Goal: Task Accomplishment & Management: Complete application form

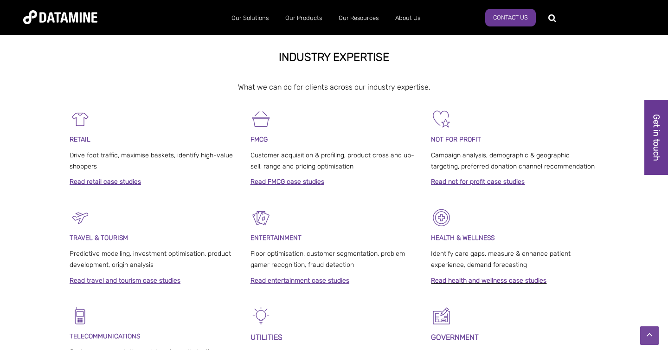
scroll to position [394, 0]
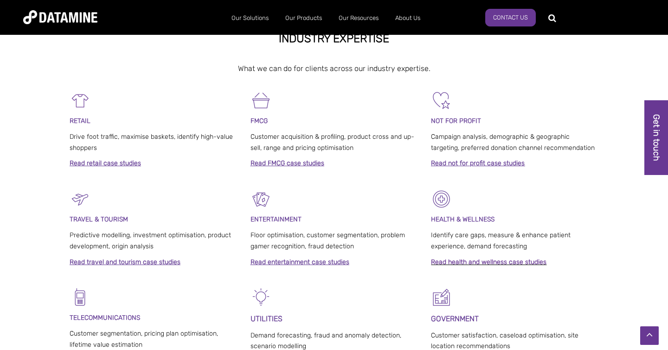
click at [257, 164] on link "Read FMCG case studies" at bounding box center [288, 163] width 74 height 8
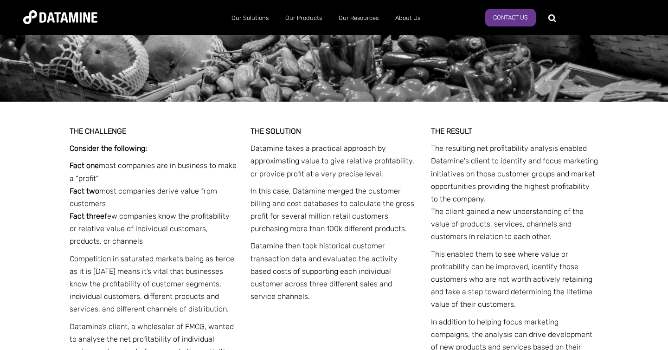
scroll to position [1563, 0]
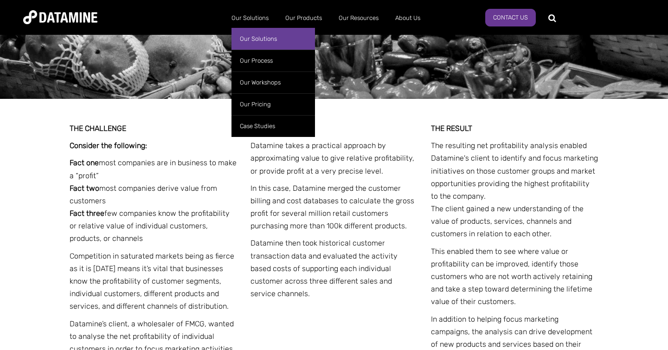
click at [246, 41] on link "Our Solutions" at bounding box center [274, 39] width 84 height 22
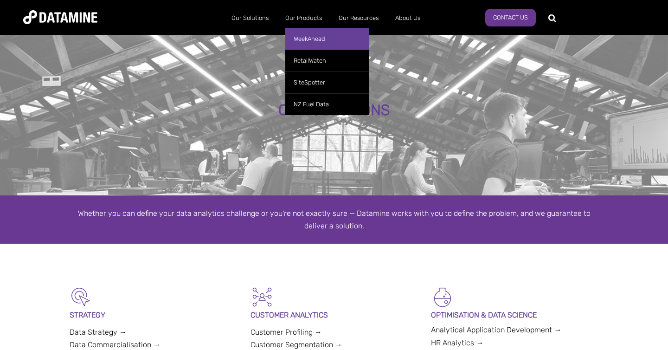
click at [307, 44] on link "WeekAhead" at bounding box center [327, 39] width 84 height 22
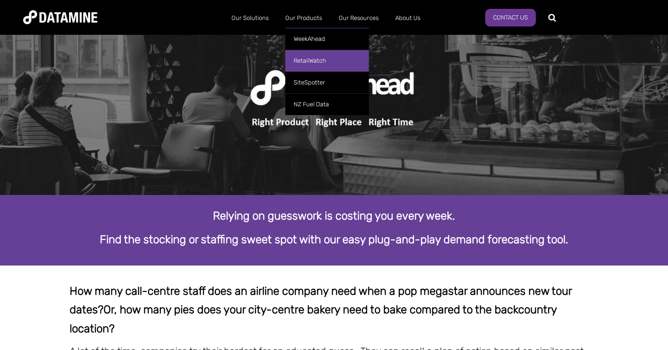
click at [302, 63] on link "RetailWatch" at bounding box center [327, 61] width 84 height 22
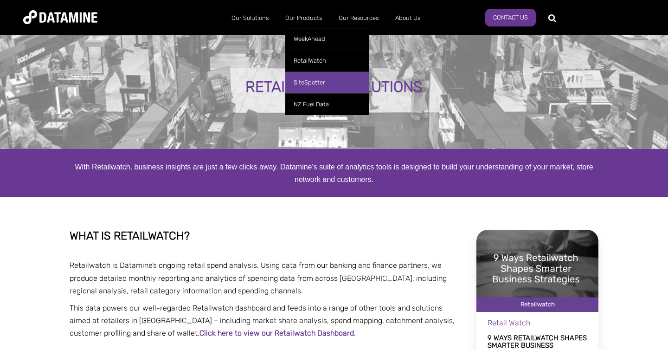
click at [305, 82] on link "SiteSpotter" at bounding box center [327, 82] width 84 height 22
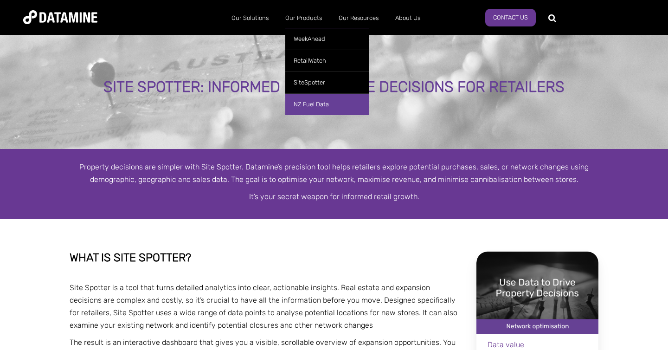
click at [308, 100] on link "NZ Fuel Data" at bounding box center [327, 104] width 84 height 22
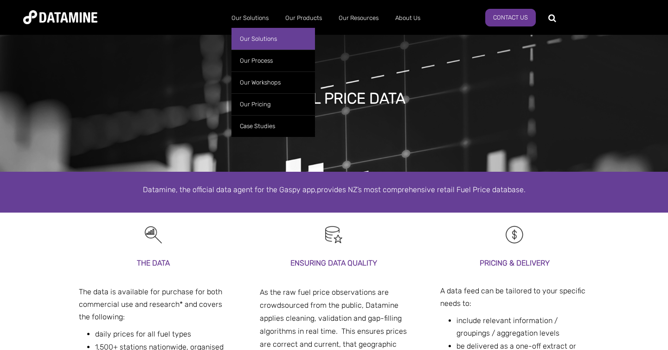
click at [255, 44] on link "Our Solutions" at bounding box center [274, 39] width 84 height 22
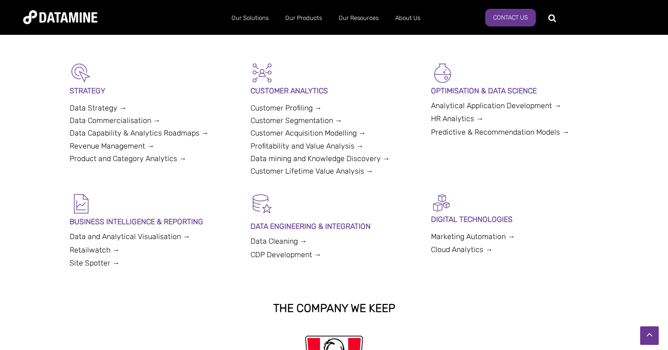
scroll to position [223, 0]
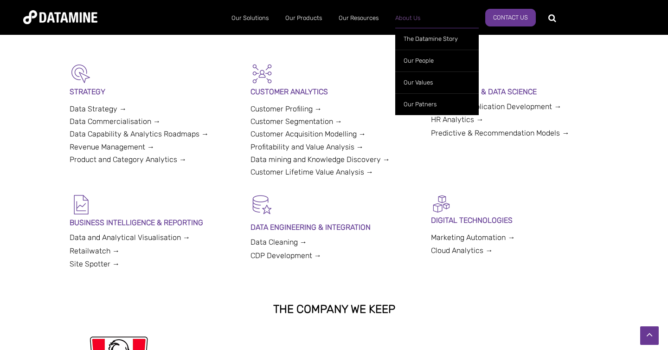
click at [412, 21] on link "About Us" at bounding box center [408, 18] width 42 height 24
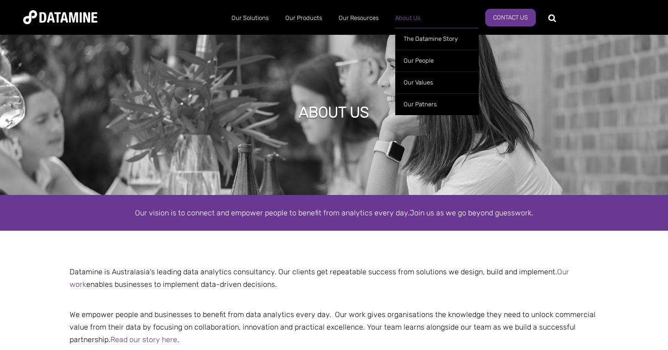
scroll to position [47, 0]
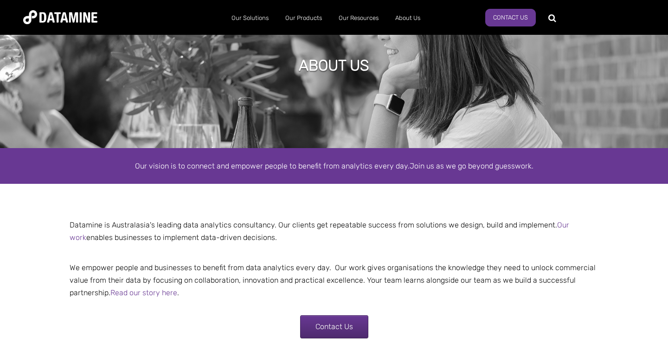
click at [410, 61] on link "Our People" at bounding box center [437, 63] width 84 height 26
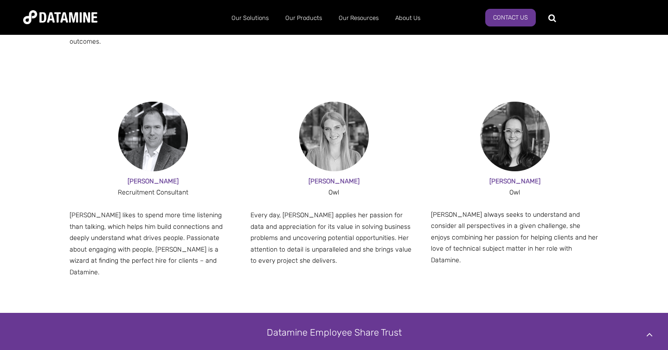
scroll to position [1000, 0]
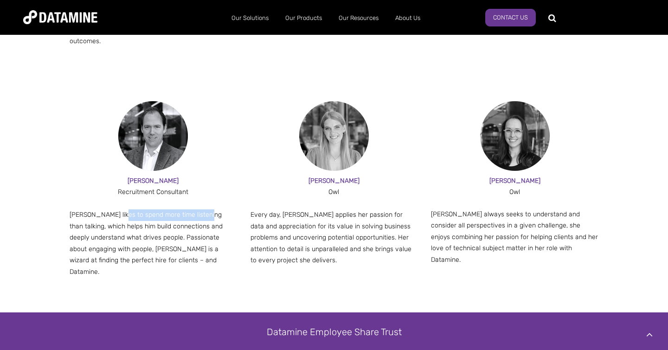
drag, startPoint x: 117, startPoint y: 199, endPoint x: 204, endPoint y: 202, distance: 86.8
click at [204, 209] on p "Jesse likes to spend more time listening than talking, which helps him build co…" at bounding box center [154, 243] width 168 height 68
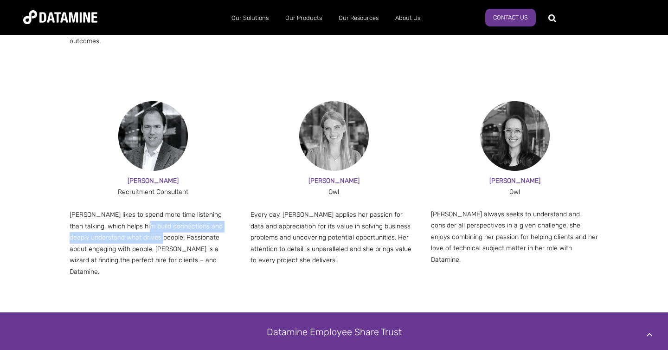
drag, startPoint x: 135, startPoint y: 213, endPoint x: 165, endPoint y: 225, distance: 31.9
click at [165, 225] on p "Jesse likes to spend more time listening than talking, which helps him build co…" at bounding box center [154, 243] width 168 height 68
click at [188, 221] on p "Jesse likes to spend more time listening than talking, which helps him build co…" at bounding box center [154, 243] width 168 height 68
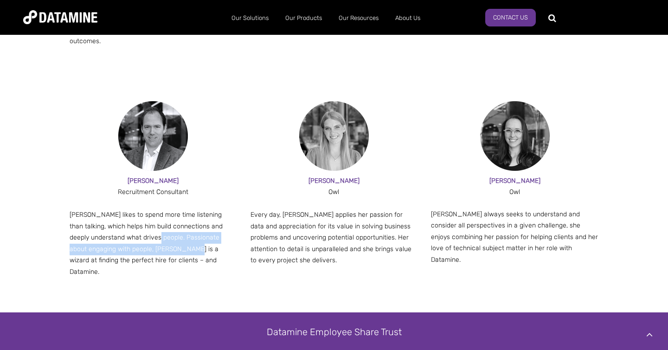
drag, startPoint x: 162, startPoint y: 227, endPoint x: 192, endPoint y: 235, distance: 31.3
click at [192, 235] on p "Jesse likes to spend more time listening than talking, which helps him build co…" at bounding box center [154, 243] width 168 height 68
click at [229, 224] on p "Jesse likes to spend more time listening than talking, which helps him build co…" at bounding box center [154, 243] width 168 height 68
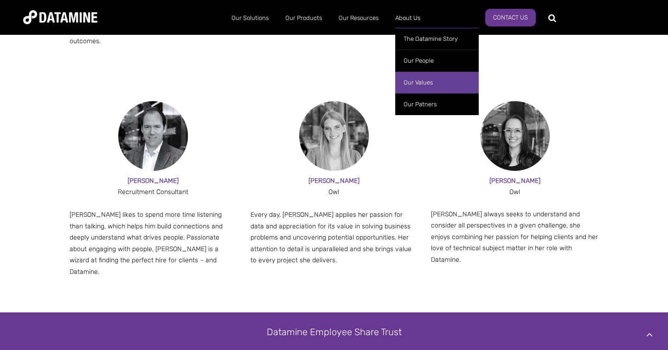
click at [419, 86] on link "Our Values" at bounding box center [437, 82] width 84 height 22
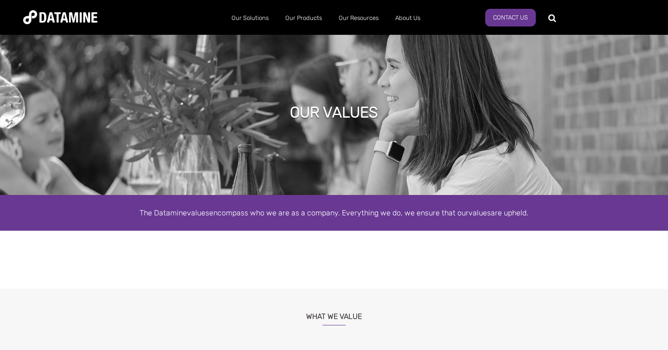
click at [71, 19] on img at bounding box center [60, 17] width 74 height 14
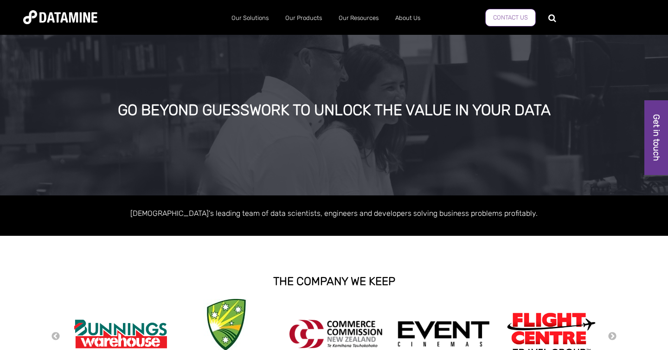
click at [517, 19] on link "Contact us" at bounding box center [510, 18] width 51 height 18
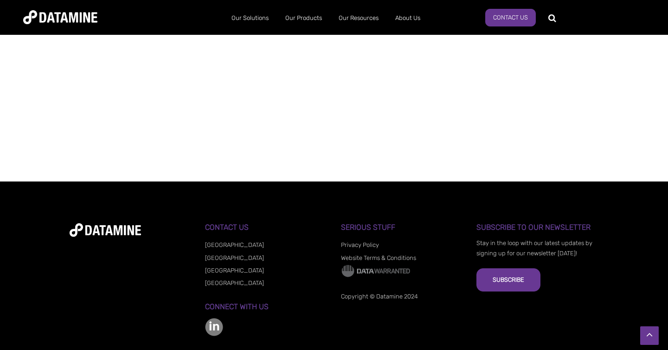
scroll to position [758, 0]
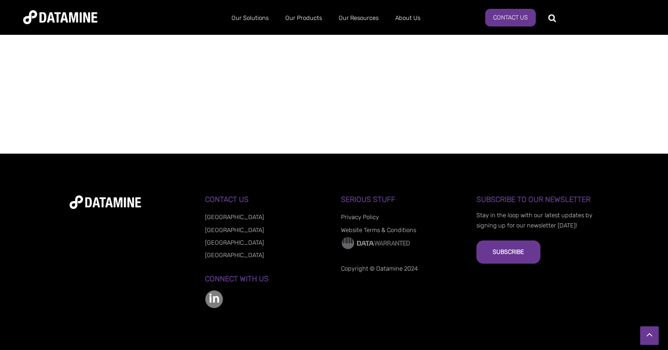
click at [220, 253] on link "[GEOGRAPHIC_DATA]" at bounding box center [234, 255] width 59 height 7
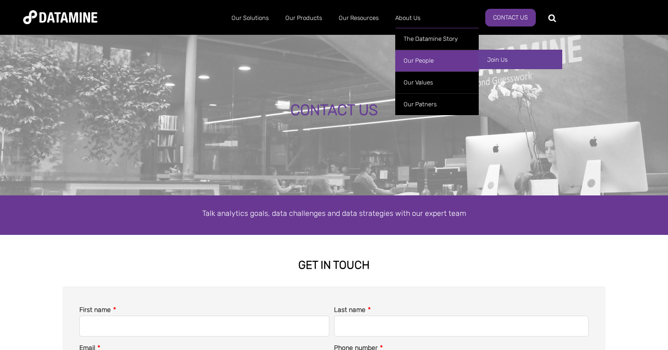
click at [487, 52] on link "Join Us" at bounding box center [521, 59] width 84 height 19
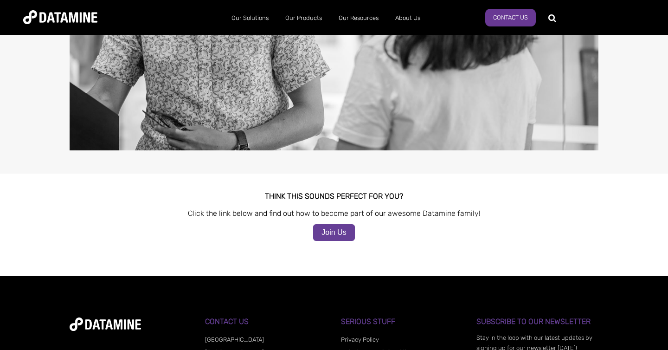
scroll to position [830, 0]
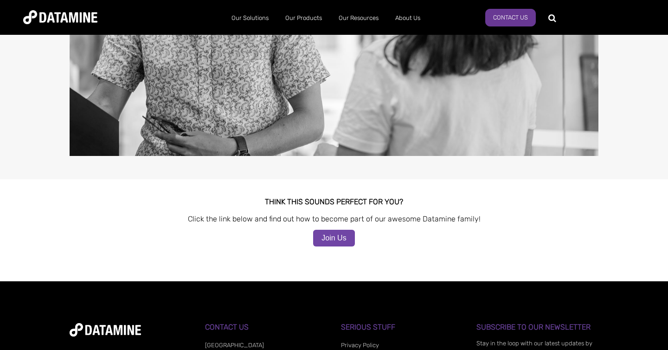
click at [342, 230] on link "Join Us" at bounding box center [333, 238] width 41 height 17
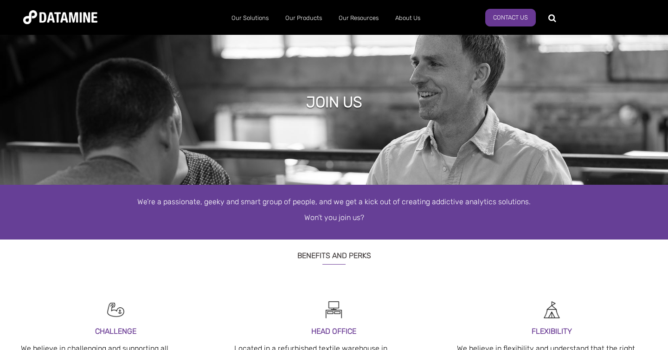
scroll to position [0, 0]
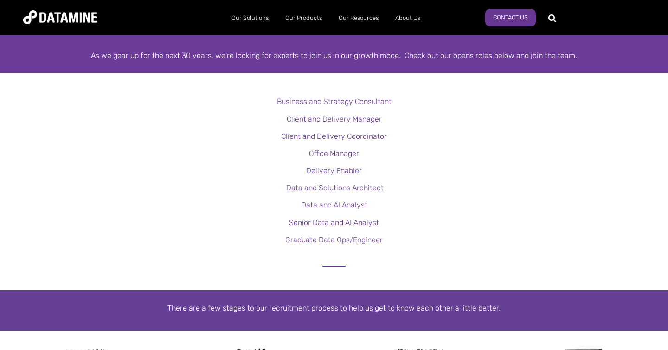
scroll to position [220, 0]
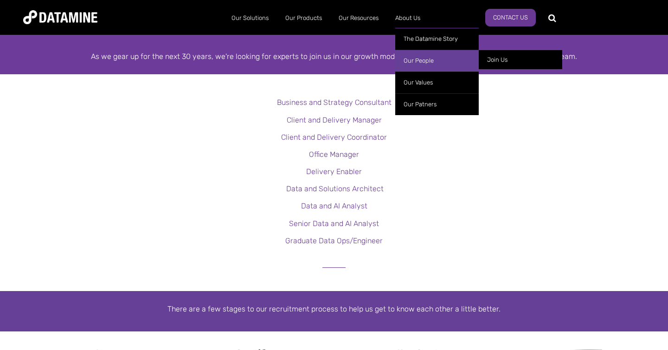
click at [428, 65] on link "Our People" at bounding box center [437, 61] width 84 height 22
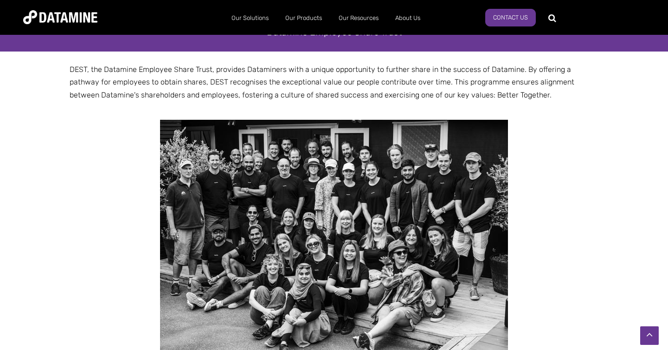
scroll to position [1628, 0]
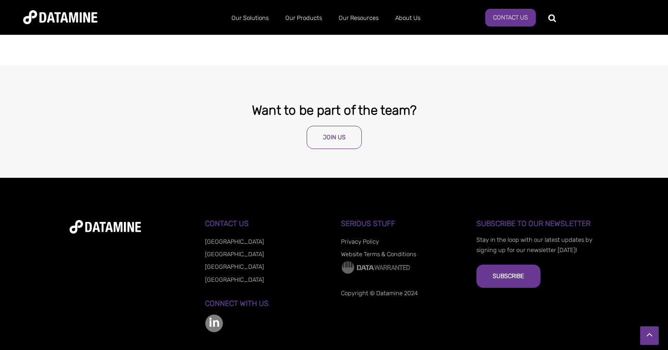
click at [345, 126] on link "Join Us" at bounding box center [334, 137] width 55 height 23
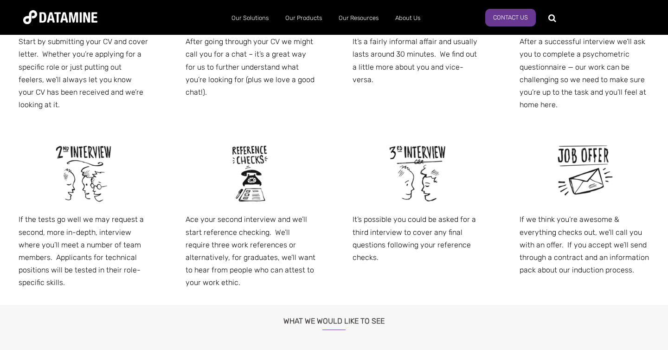
scroll to position [609, 0]
